Goal: Find specific page/section: Find specific page/section

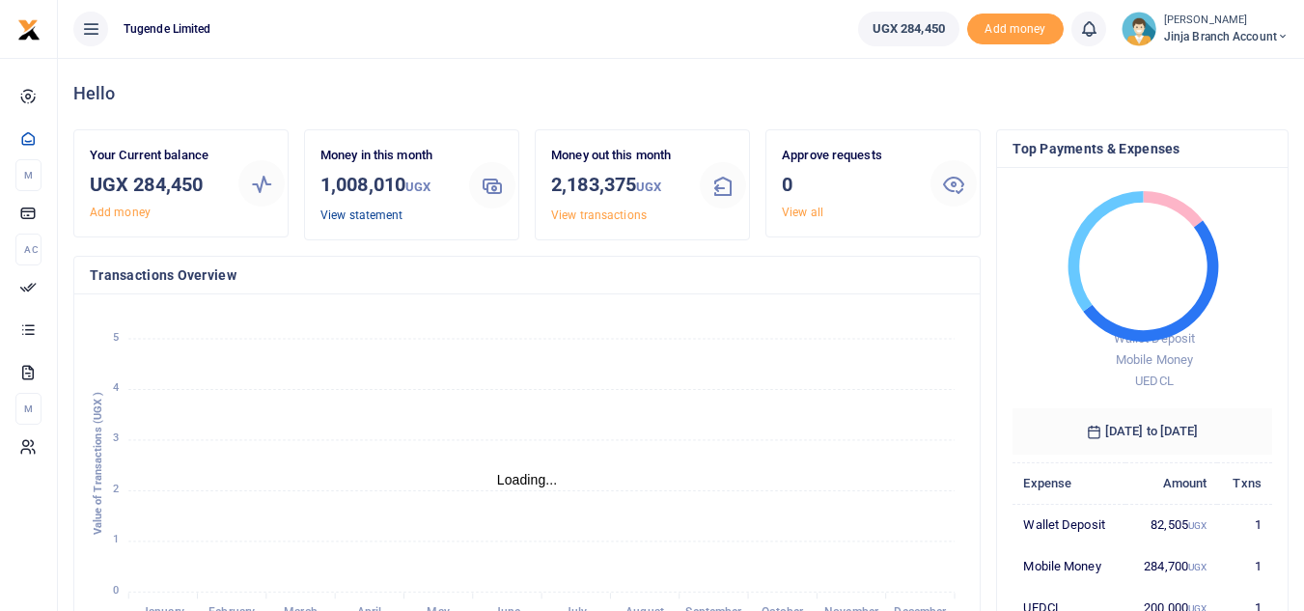
scroll to position [15, 15]
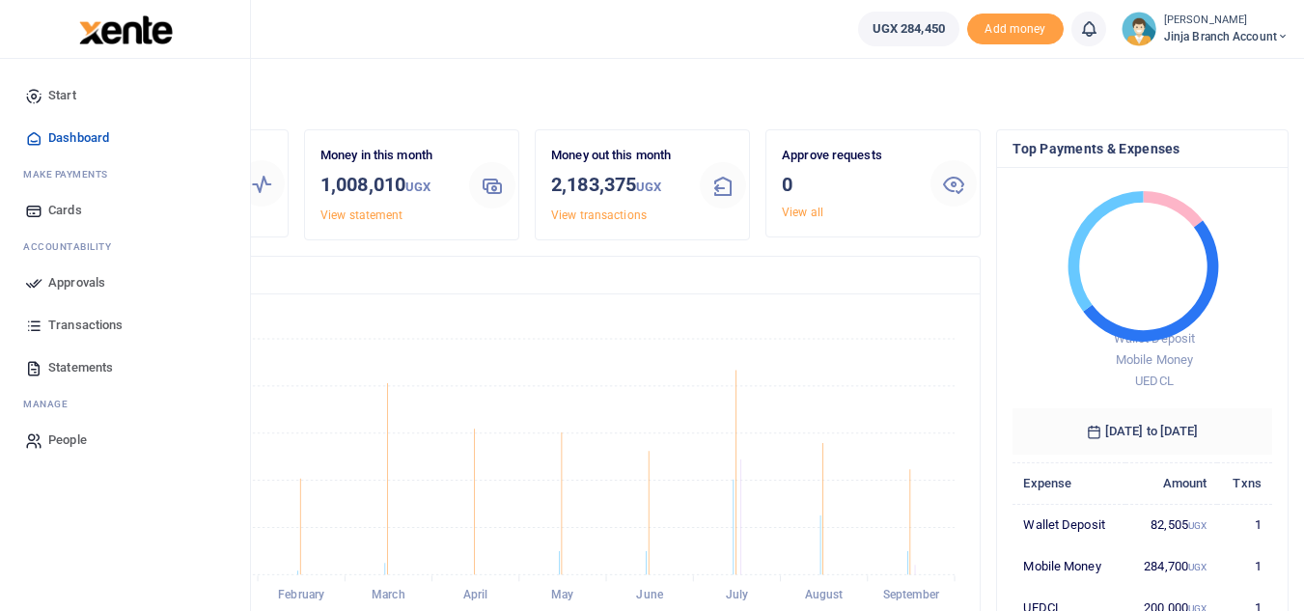
click at [108, 327] on span "Transactions" at bounding box center [85, 325] width 74 height 19
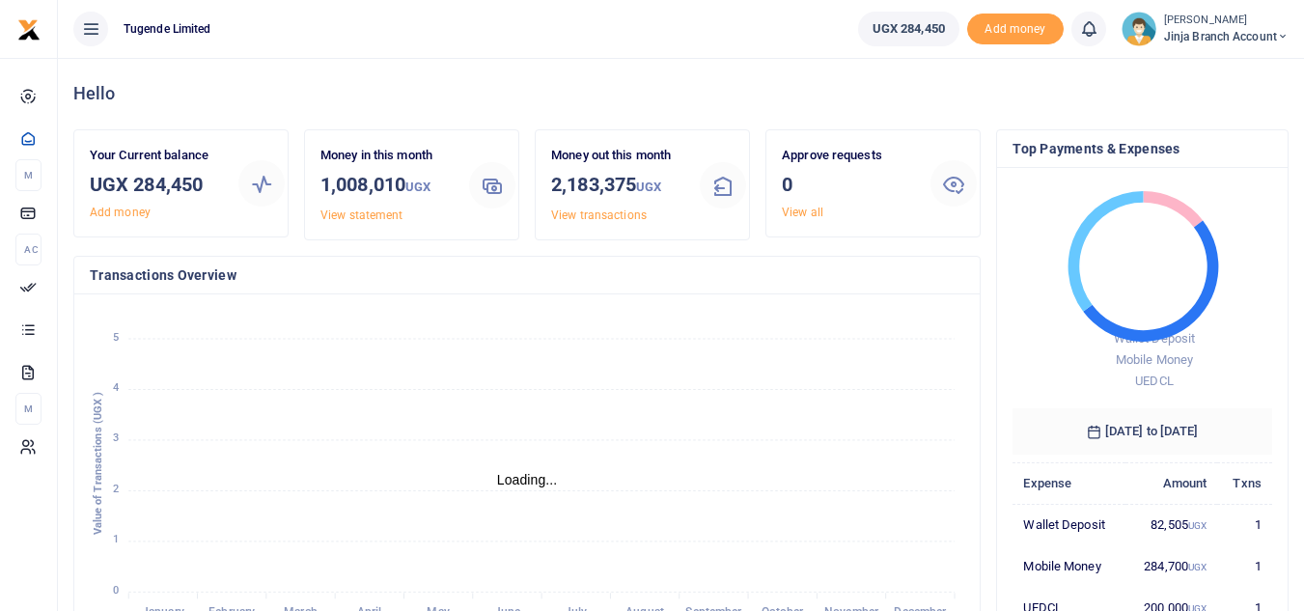
scroll to position [15, 15]
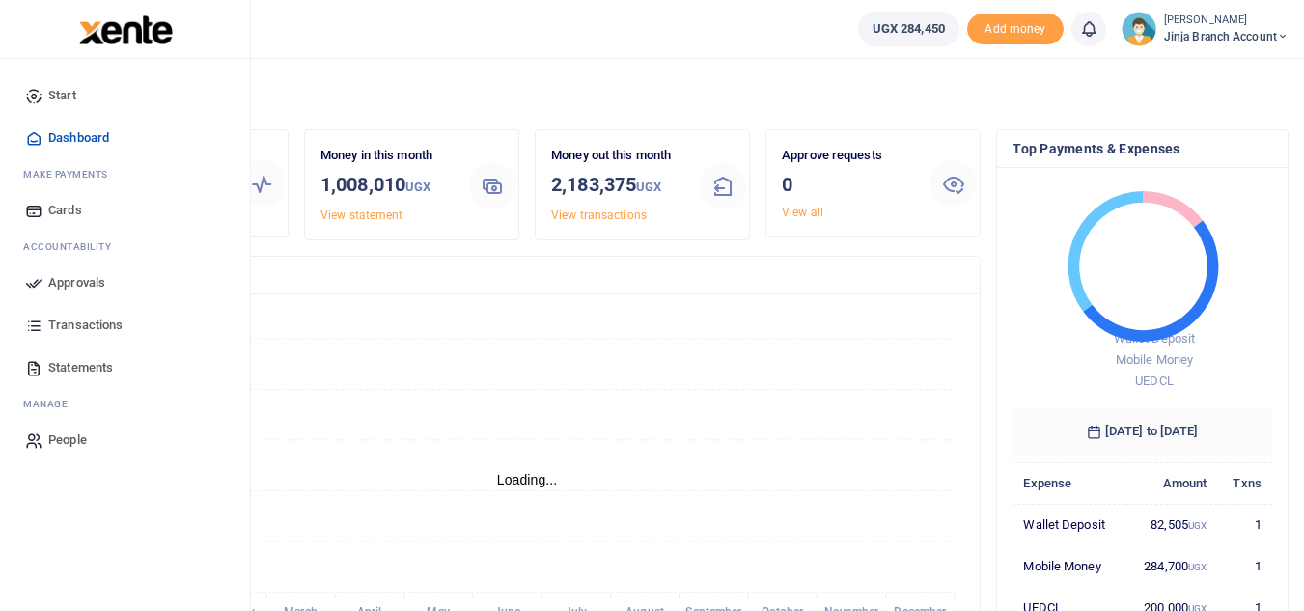
click at [127, 322] on link "Transactions" at bounding box center [124, 325] width 219 height 42
